Goal: Use online tool/utility: Utilize a website feature to perform a specific function

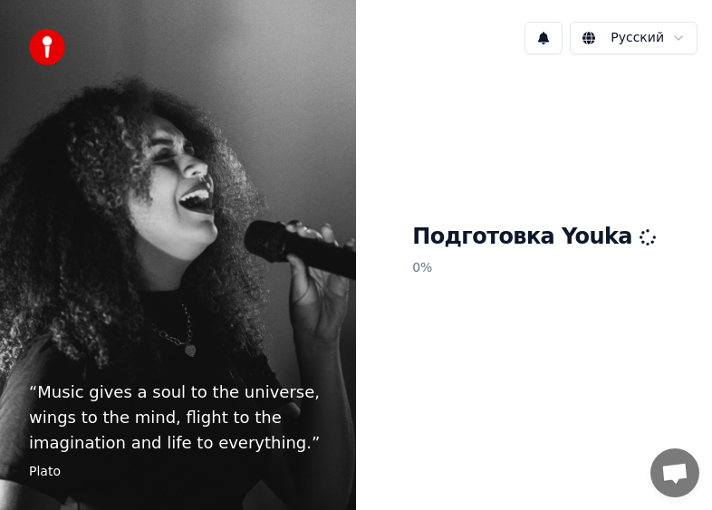
click at [35, 391] on p "“ Music gives a soul to the universe, wings to the mind, flight to the imaginat…" at bounding box center [178, 417] width 298 height 76
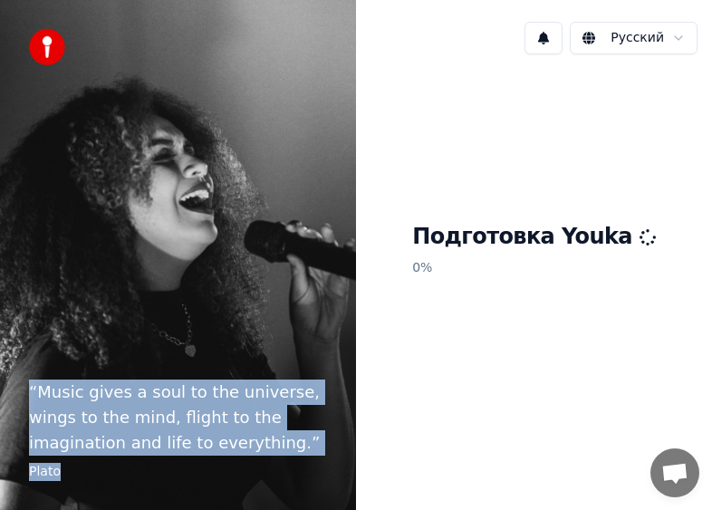
drag, startPoint x: 27, startPoint y: 391, endPoint x: 171, endPoint y: 483, distance: 171.0
click at [171, 483] on div "“ Music gives a soul to the universe, wings to the mind, flight to the imaginat…" at bounding box center [178, 255] width 356 height 510
copy blockquote "“ Music gives a soul to the universe, wings to the mind, flight to the imaginat…"
click at [232, 337] on div "“ Music gives a soul to the universe, wings to the mind, flight to the imaginat…" at bounding box center [178, 255] width 356 height 510
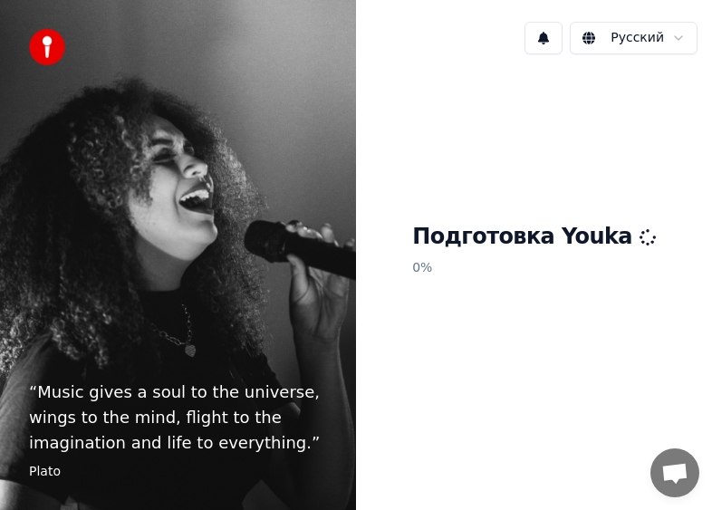
click at [223, 462] on blockquote "“ Music gives a soul to the universe, wings to the mind, flight to the imaginat…" at bounding box center [178, 429] width 298 height 101
click at [677, 39] on html "“ Music gives a soul to the universe, wings to the mind, flight to the imaginat…" at bounding box center [356, 255] width 712 height 510
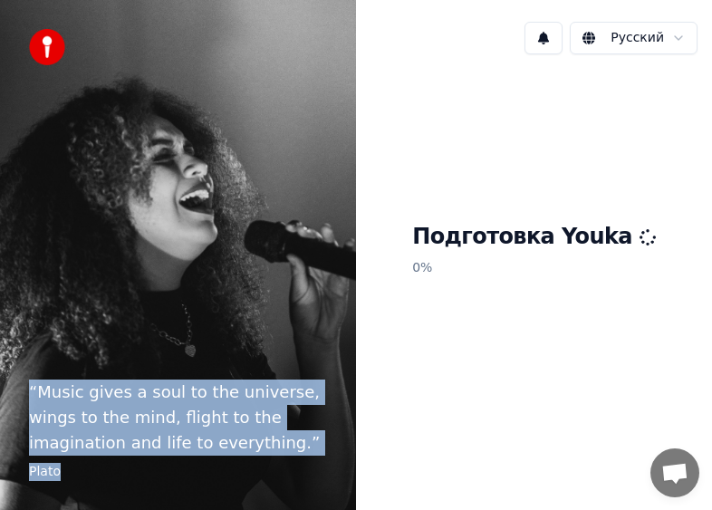
drag, startPoint x: 26, startPoint y: 391, endPoint x: 330, endPoint y: 502, distance: 322.8
click at [313, 498] on div "“ Music gives a soul to the universe, wings to the mind, flight to the imaginat…" at bounding box center [178, 255] width 356 height 510
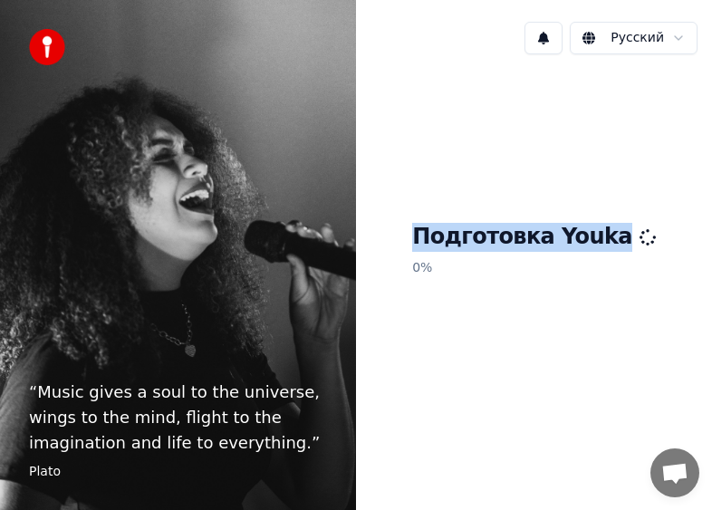
drag, startPoint x: 435, startPoint y: 234, endPoint x: 649, endPoint y: 239, distance: 214.6
click at [649, 239] on div "Подготовка Youka 0 %" at bounding box center [534, 253] width 356 height 368
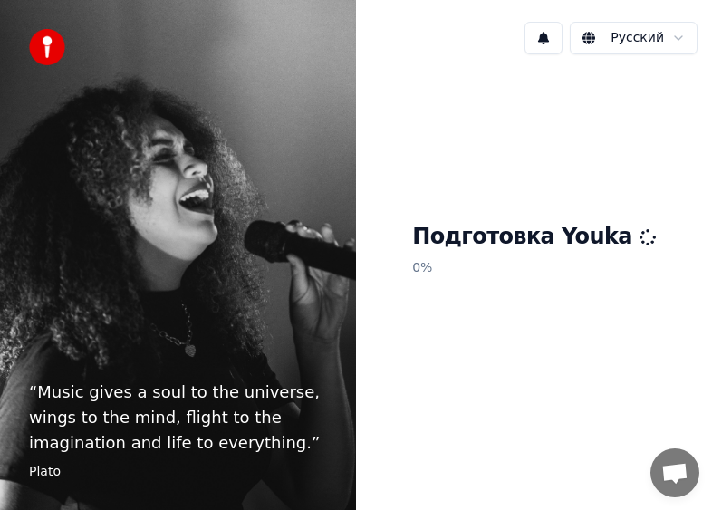
drag, startPoint x: 625, startPoint y: 264, endPoint x: 607, endPoint y: 267, distance: 18.3
click at [623, 264] on p "0 %" at bounding box center [534, 268] width 244 height 33
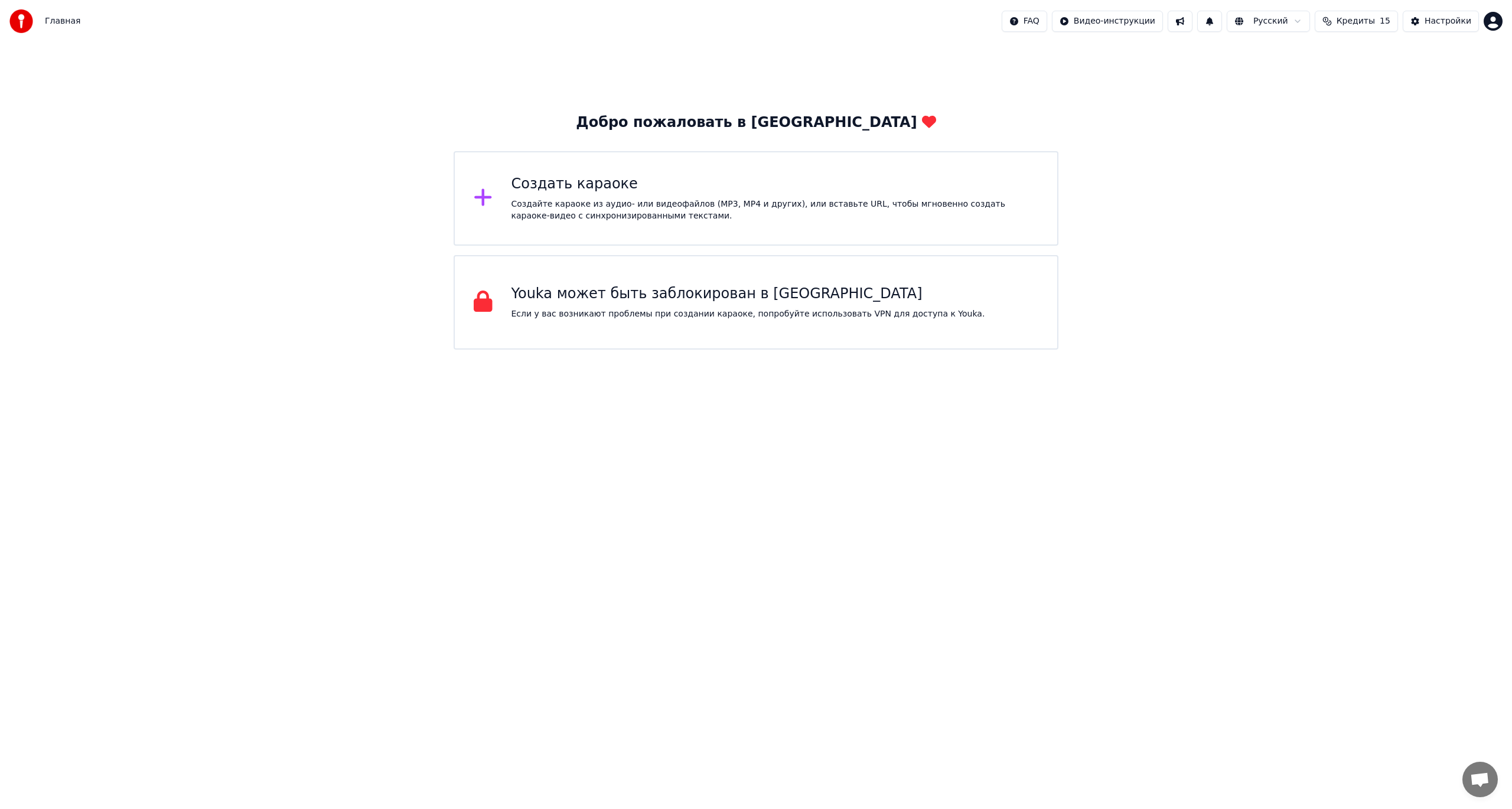
click at [708, 209] on div "Создайте караоке из аудио- или видеофайлов (MP3, MP4 и других), или вставьте UR…" at bounding box center [775, 210] width 527 height 23
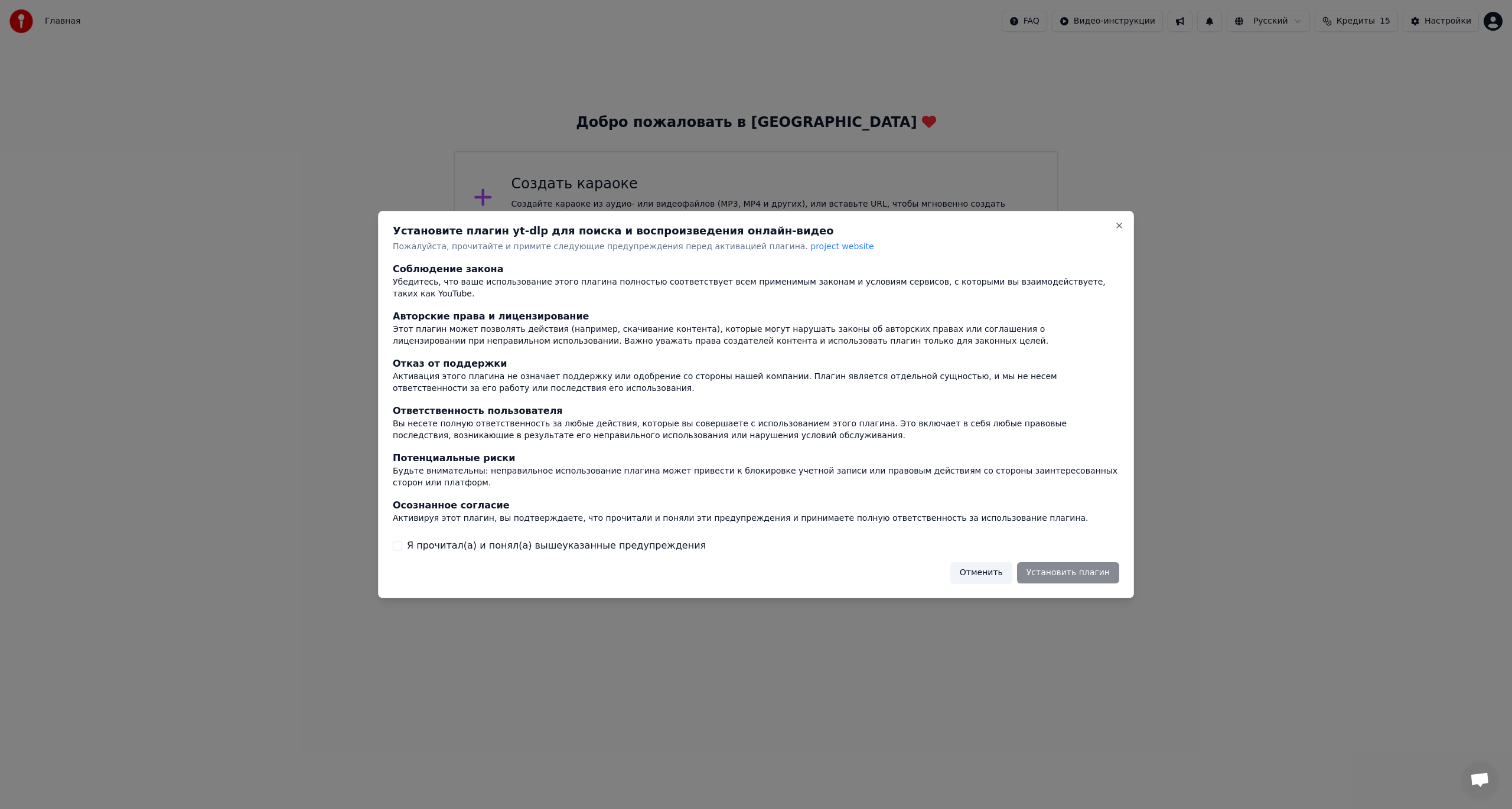
click at [399, 541] on button "Я прочитал(а) и понял(а) вышеуказанные предупреждения" at bounding box center [397, 545] width 9 height 9
click at [1098, 563] on button "Установить плагин" at bounding box center [1068, 573] width 102 height 22
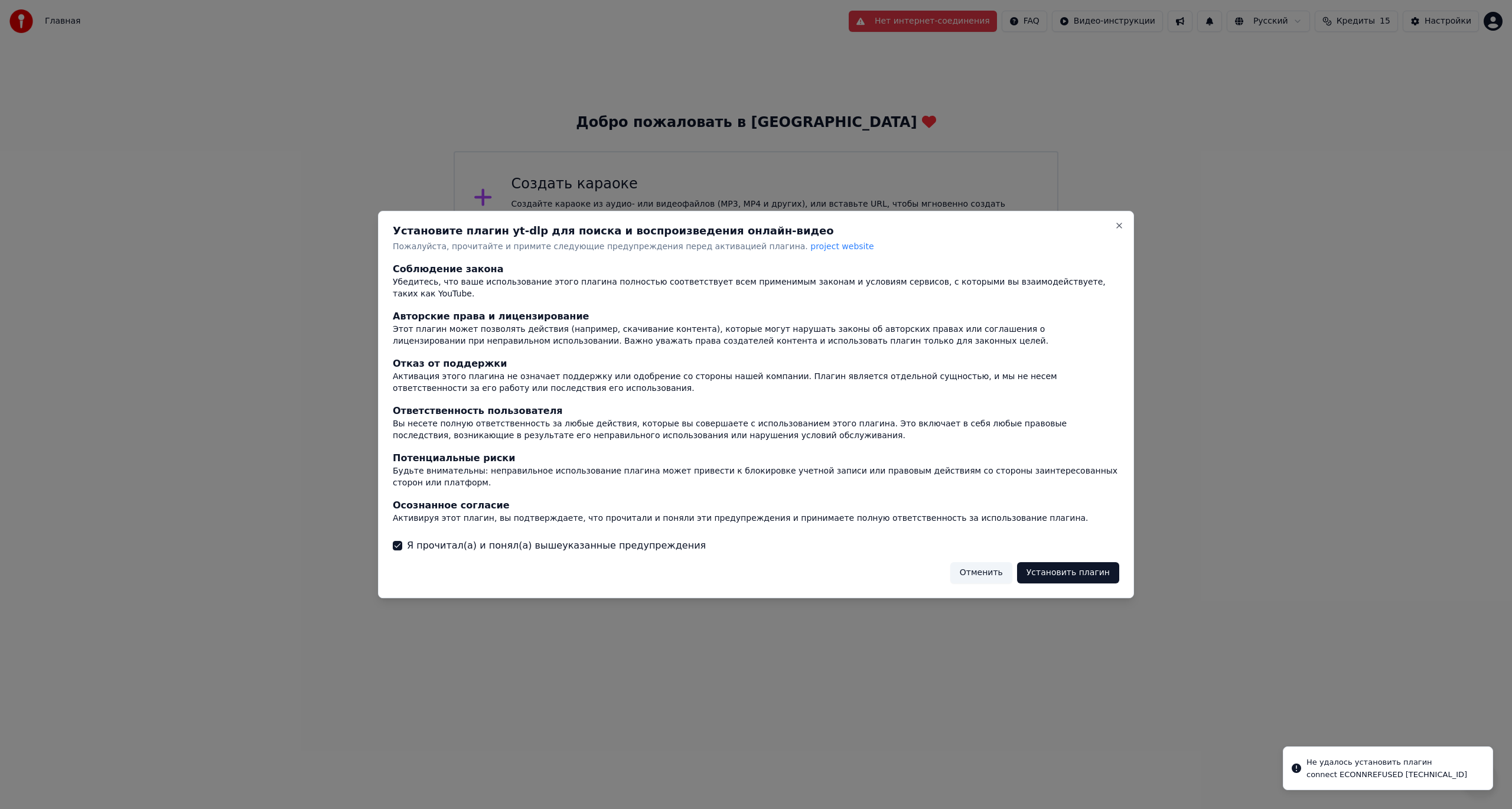
click at [1072, 562] on button "Установить плагин" at bounding box center [1068, 573] width 102 height 22
click at [1093, 562] on button "Установить плагин" at bounding box center [1068, 573] width 102 height 22
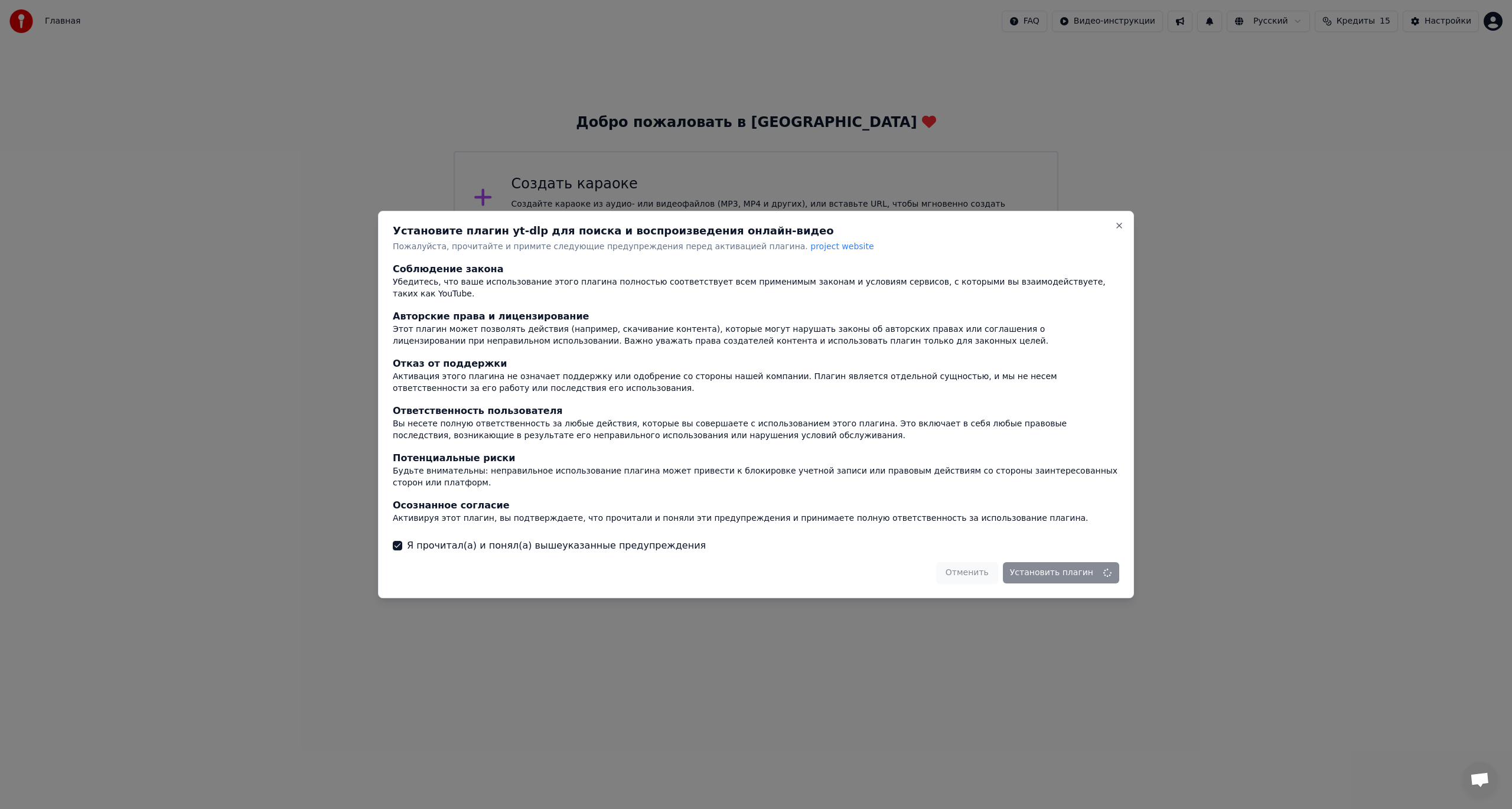
click at [810, 251] on span "project website" at bounding box center [841, 246] width 63 height 9
click at [1074, 564] on button "Установить плагин" at bounding box center [1068, 573] width 102 height 22
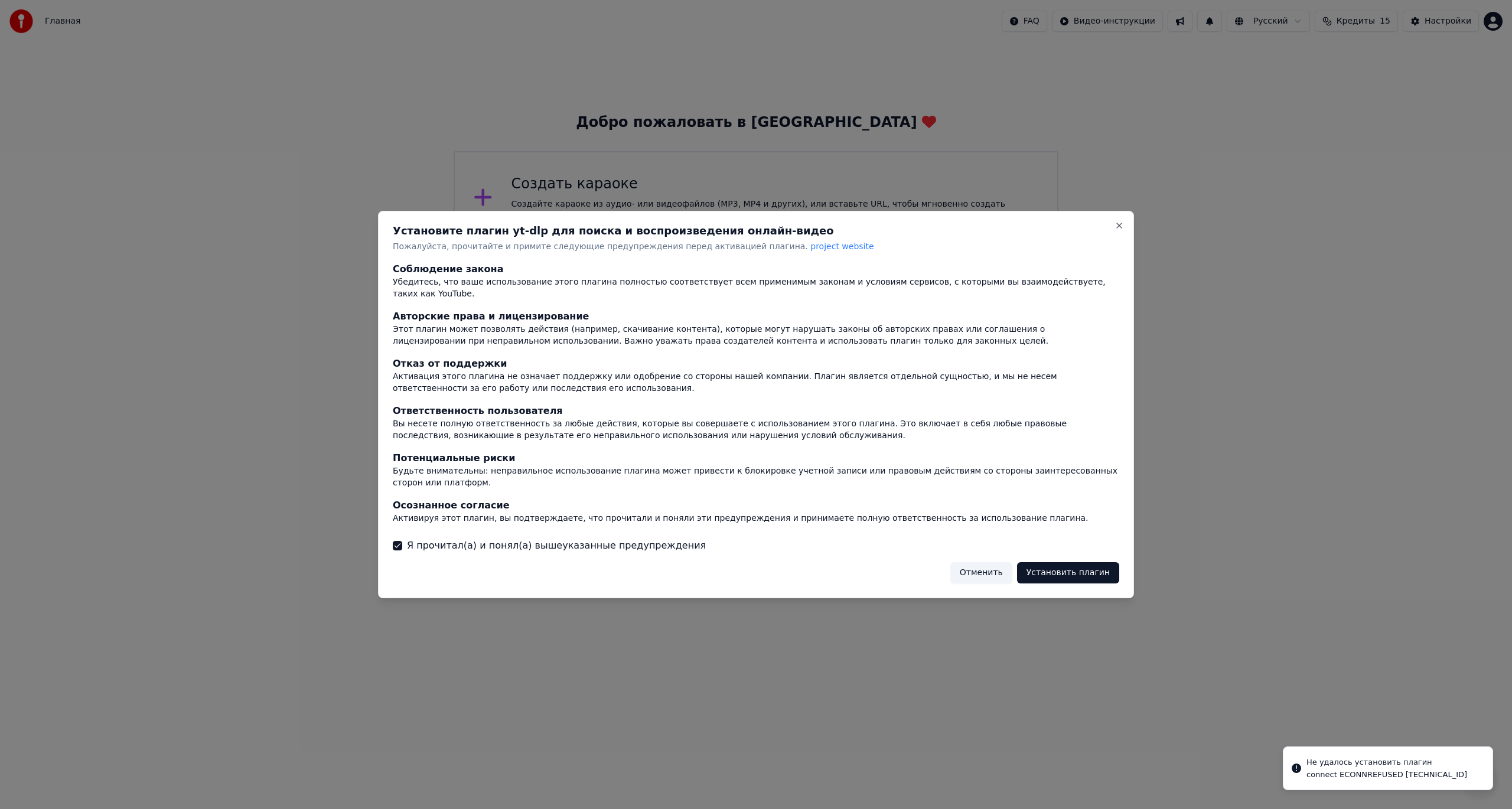
click at [988, 563] on button "Отменить" at bounding box center [981, 573] width 62 height 22
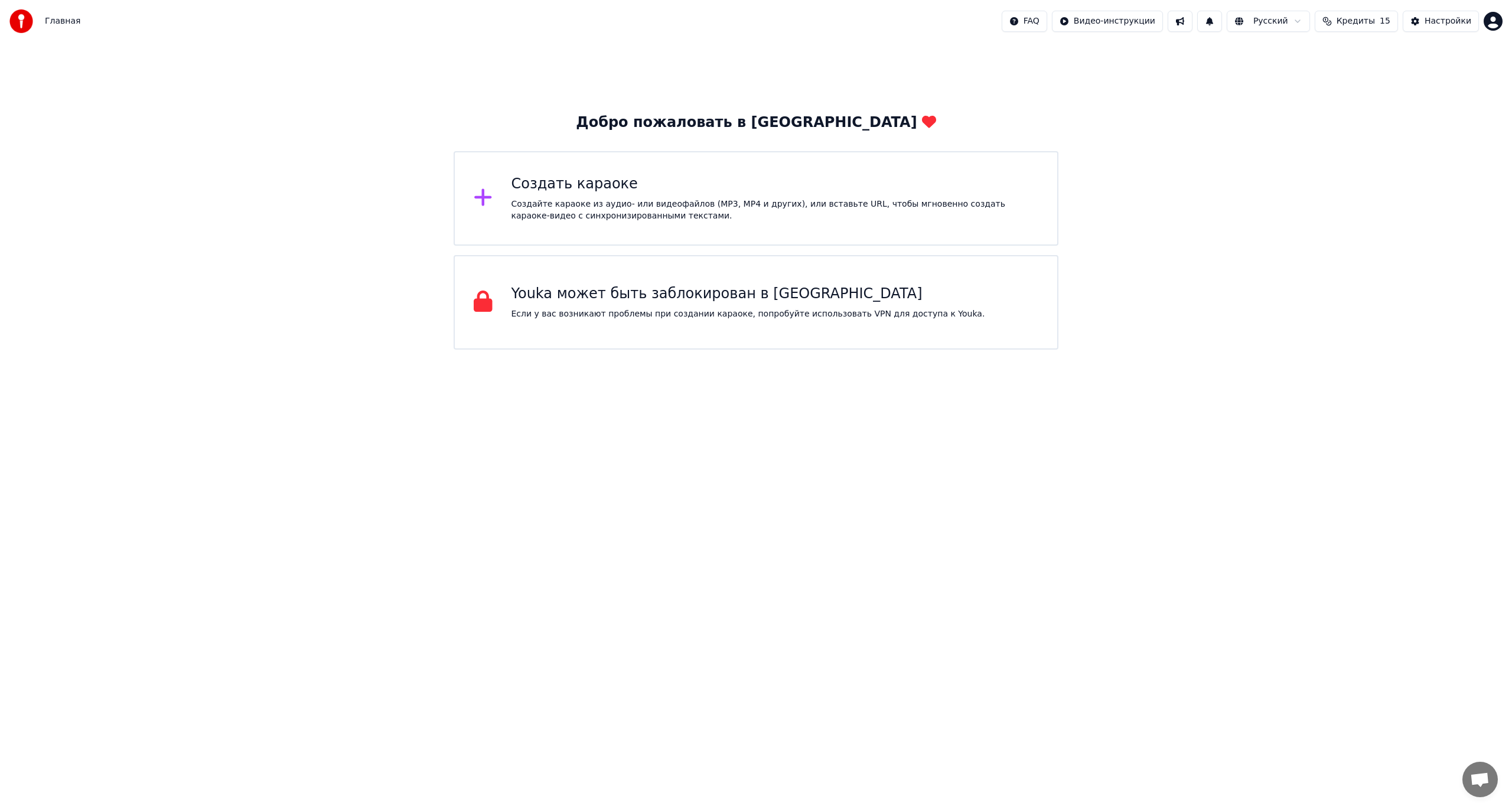
click at [1070, 350] on html "Главная FAQ Видео-инструкции Русский Кредиты 15 Настройки Добро пожаловать в Yo…" at bounding box center [756, 175] width 1512 height 350
click at [657, 309] on p "Если у вас возникают проблемы при создании караоке, попробуйте использовать VPN…" at bounding box center [748, 314] width 474 height 12
click at [682, 246] on html "Главная FAQ Видео-инструкции Русский Кредиты 15 Настройки Добро пожаловать в Yo…" at bounding box center [756, 123] width 1512 height 246
click at [614, 176] on div "Создать караоке" at bounding box center [775, 184] width 527 height 19
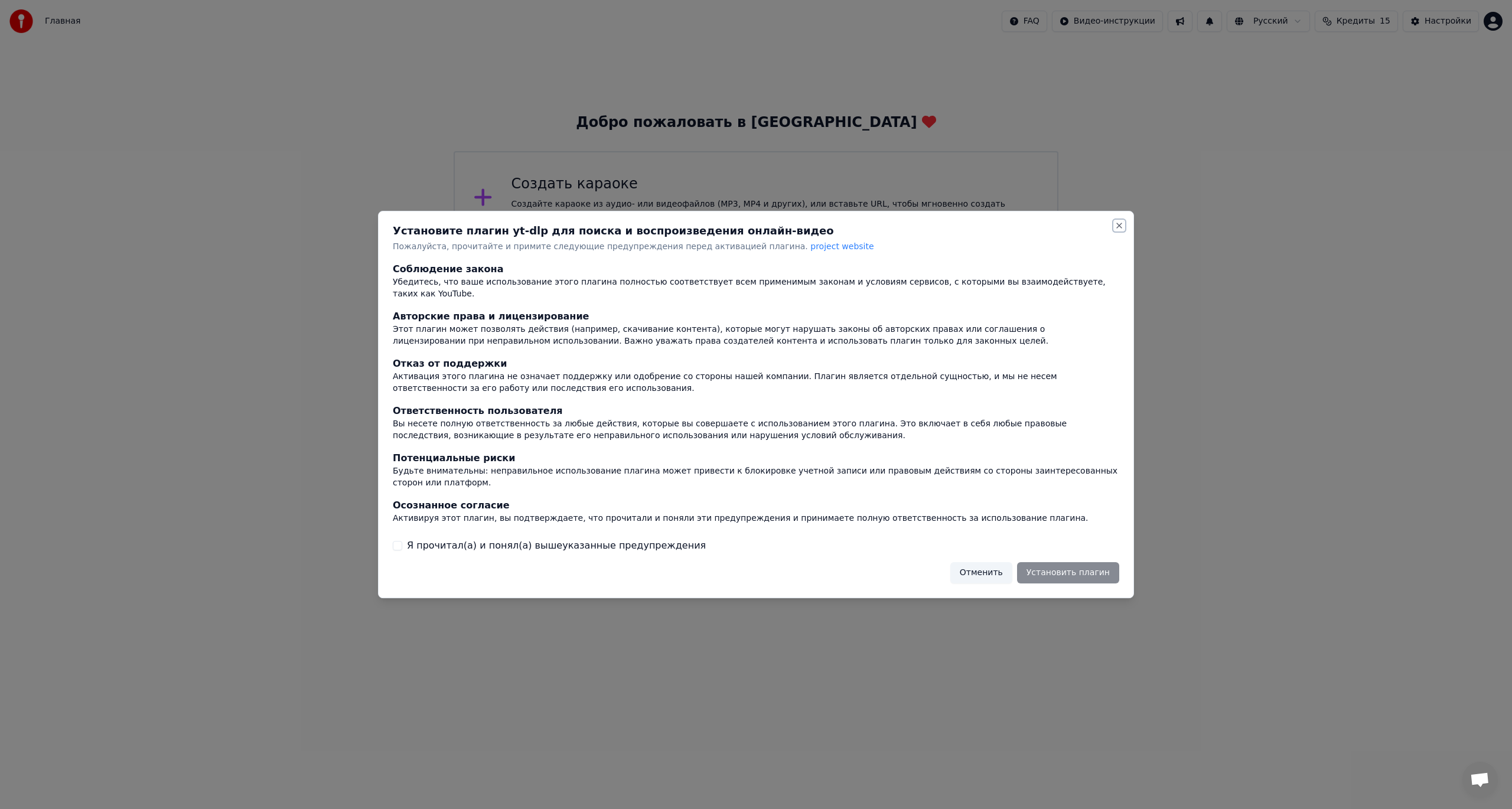
click at [1115, 230] on button "Close" at bounding box center [1119, 226] width 9 height 9
click at [1125, 236] on div "Установите плагин yt-dlp для поиска и воспроизведения онлайн-видео Пожалуйста, …" at bounding box center [755, 404] width 756 height 388
click at [1117, 230] on button "Close" at bounding box center [1119, 226] width 9 height 9
click at [1121, 230] on button "Close" at bounding box center [1119, 226] width 9 height 9
click at [995, 563] on button "Отменить" at bounding box center [981, 573] width 62 height 22
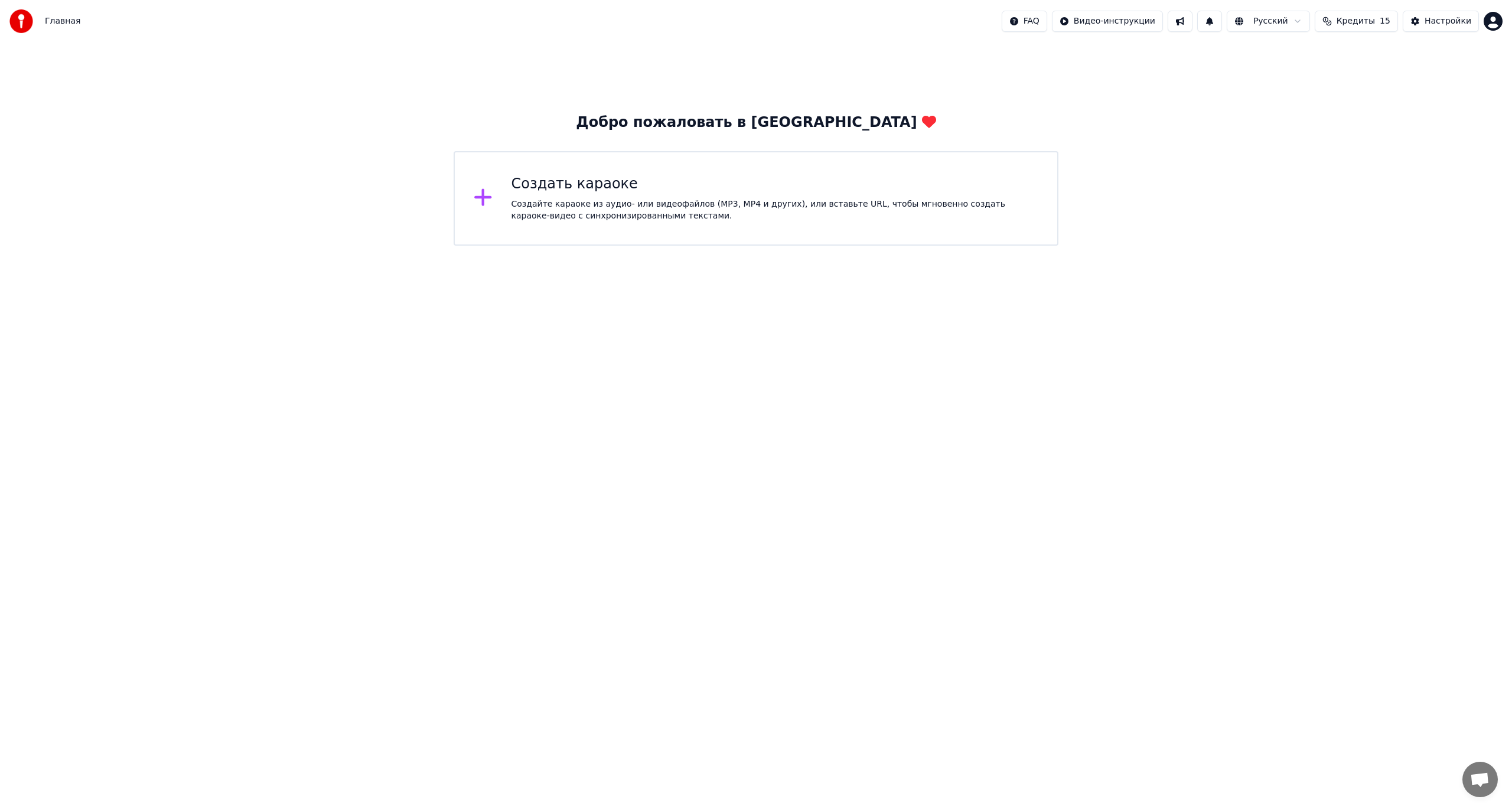
click at [1057, 246] on html "Главная FAQ Видео-инструкции Русский Кредиты 15 Настройки Добро пожаловать в Yo…" at bounding box center [756, 123] width 1512 height 246
click at [1069, 246] on html "Главная FAQ Видео-инструкции Русский Кредиты 15 Настройки Добро пожаловать в Yo…" at bounding box center [756, 123] width 1512 height 246
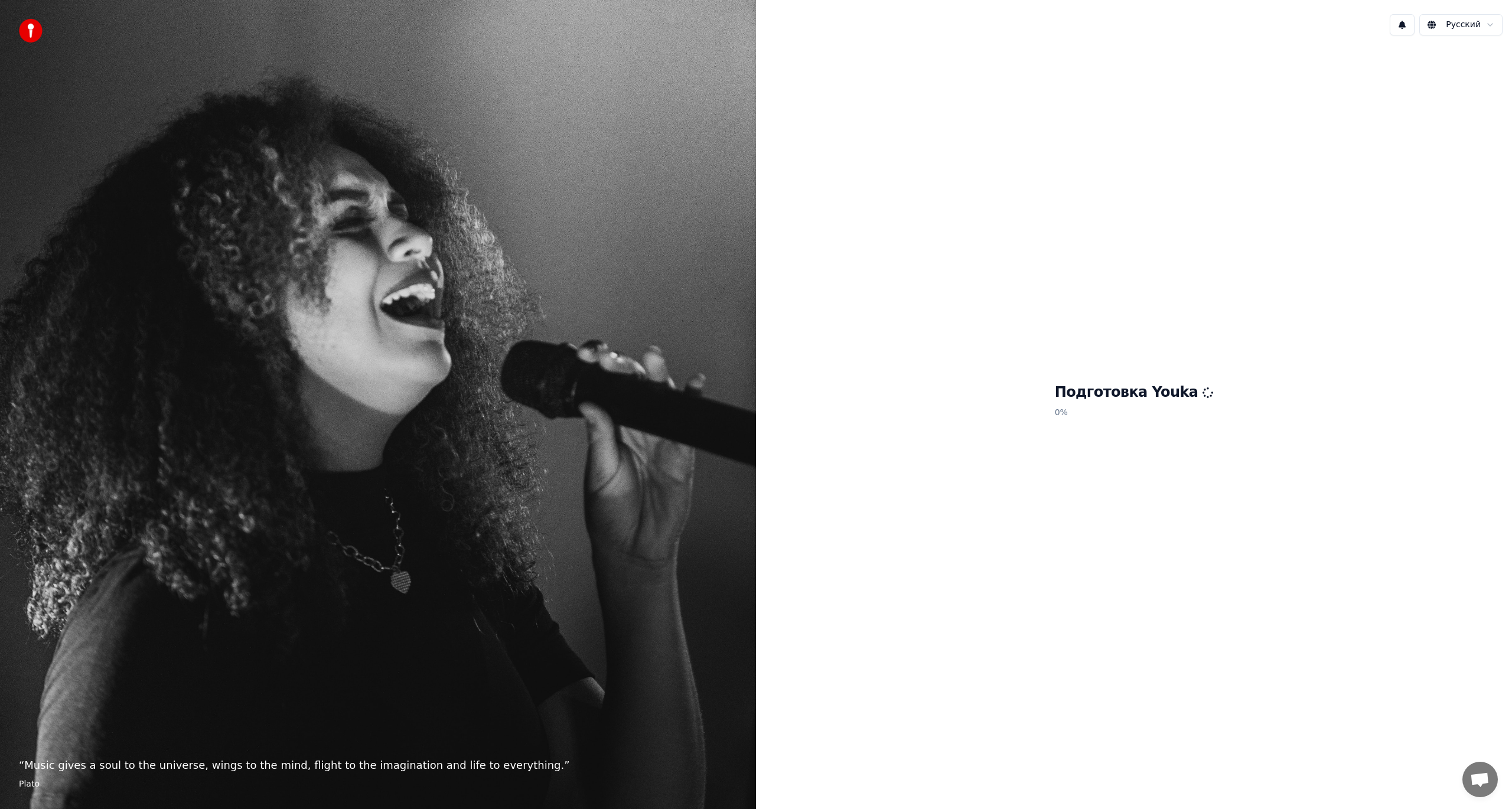
click at [30, 27] on img at bounding box center [31, 31] width 23 height 23
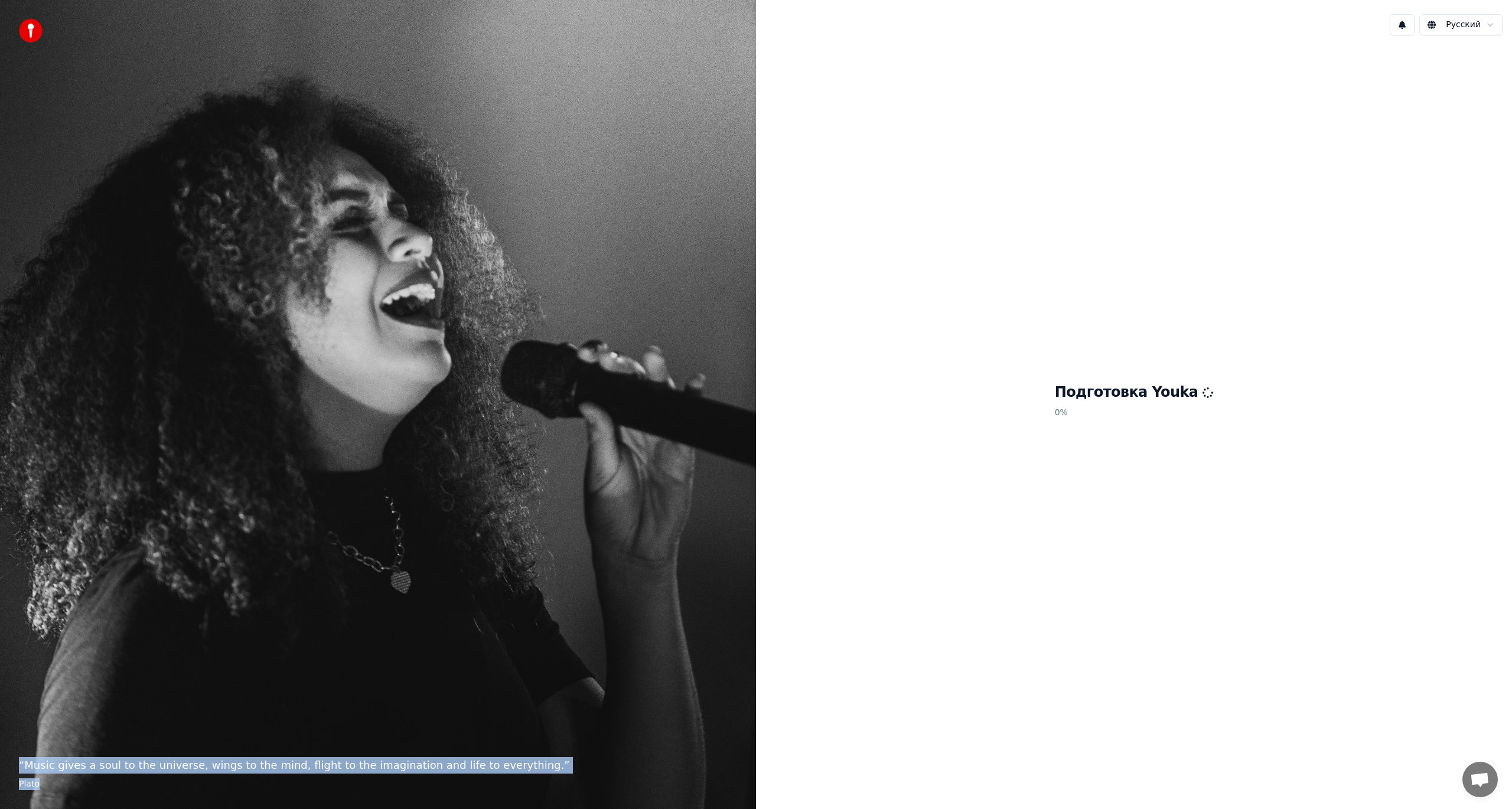
drag, startPoint x: 18, startPoint y: 766, endPoint x: 73, endPoint y: 782, distance: 57.3
click at [73, 782] on div "“ Music gives a soul to the universe, wings to the mind, flight to the imaginat…" at bounding box center [378, 404] width 756 height 809
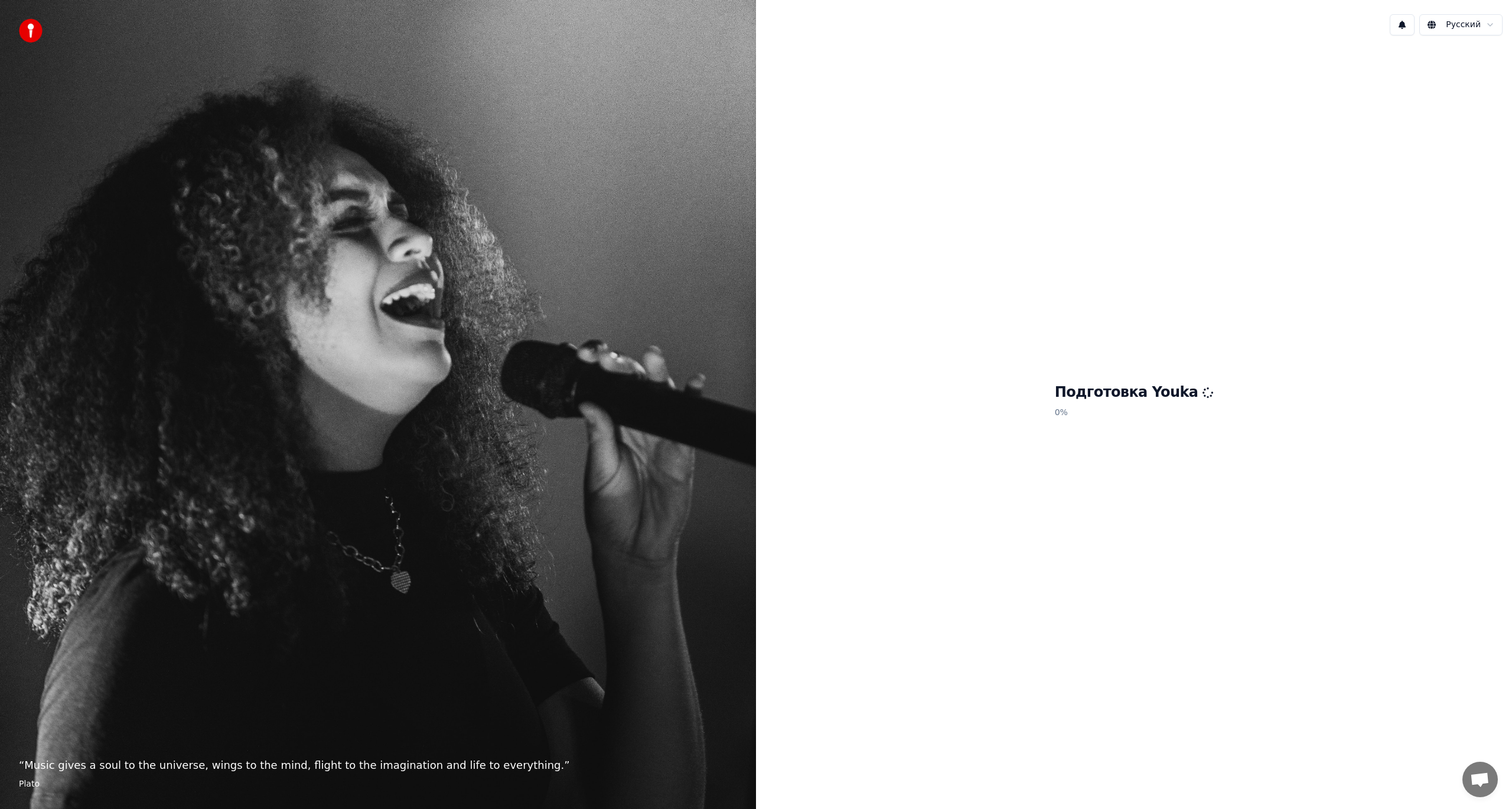
click at [958, 577] on div "Подготовка Youka 0 %" at bounding box center [1134, 403] width 756 height 717
